Goal: Navigation & Orientation: Find specific page/section

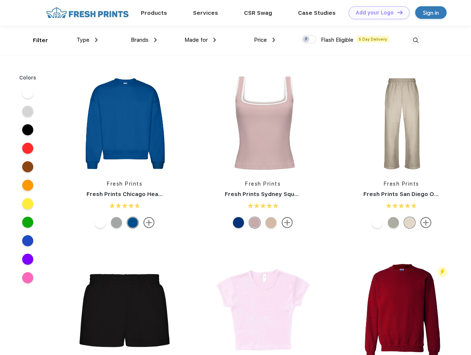
scroll to position [0, 0]
click at [376, 13] on link "Add your Logo Design Tool" at bounding box center [379, 12] width 61 height 13
click at [0, 0] on div "Design Tool" at bounding box center [0, 0] width 0 height 0
click at [397, 12] on link "Add your Logo Design Tool" at bounding box center [379, 12] width 61 height 13
click at [35, 40] on div "Filter" at bounding box center [40, 40] width 15 height 9
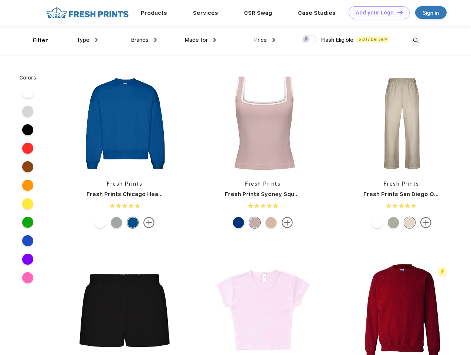
click at [87, 40] on span "Type" at bounding box center [83, 40] width 13 height 7
click at [144, 40] on span "Brands" at bounding box center [140, 40] width 18 height 7
click at [200, 40] on span "Made for" at bounding box center [195, 40] width 23 height 7
click at [265, 40] on span "Price" at bounding box center [260, 40] width 13 height 7
click at [309, 40] on div at bounding box center [309, 39] width 14 height 8
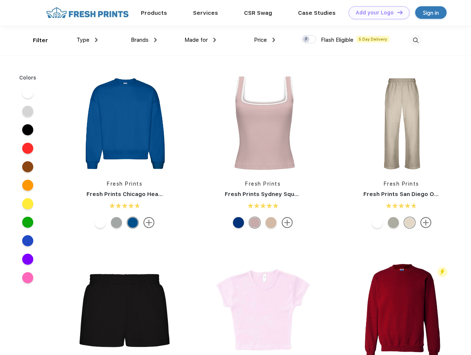
click at [306, 40] on input "checkbox" at bounding box center [304, 37] width 5 height 5
click at [415, 40] on img at bounding box center [416, 40] width 12 height 12
